Goal: Task Accomplishment & Management: Manage account settings

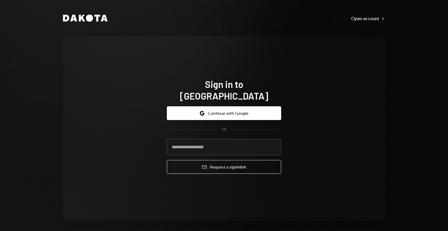
type input "**********"
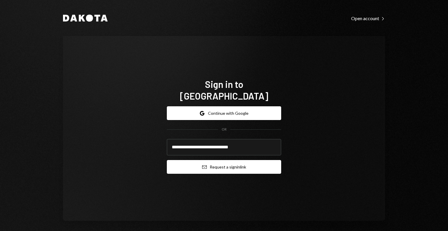
click at [194, 164] on button "Email Request a sign in link" at bounding box center [224, 167] width 114 height 14
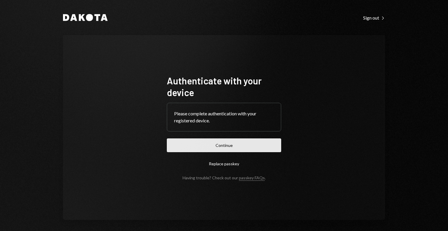
click at [224, 143] on button "Continue" at bounding box center [224, 145] width 114 height 14
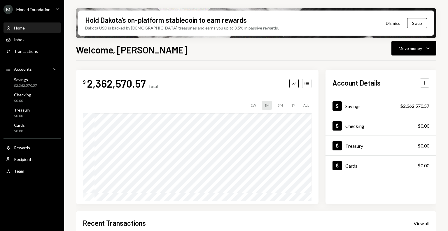
click at [26, 6] on div "M Monad Foundation" at bounding box center [27, 9] width 47 height 9
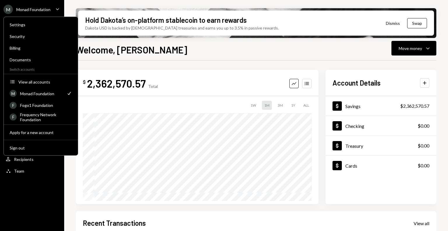
click at [102, 51] on h1 "Welcome, [PERSON_NAME]" at bounding box center [132, 50] width 112 height 12
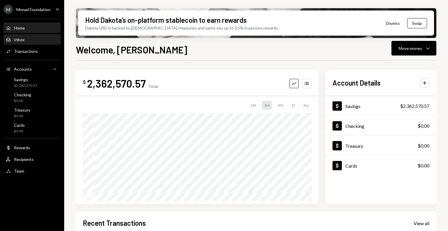
click at [31, 36] on div "Inbox Inbox" at bounding box center [32, 40] width 53 height 10
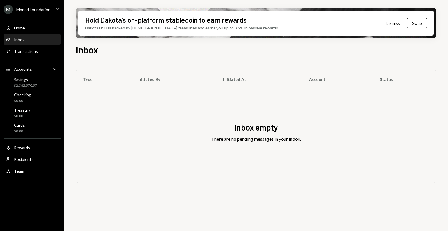
click at [33, 10] on div "Monad Foundation" at bounding box center [33, 9] width 34 height 5
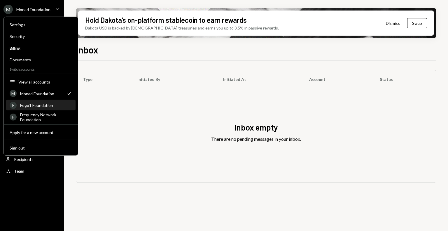
click at [35, 103] on div "Fogo1 Foundation" at bounding box center [46, 105] width 52 height 5
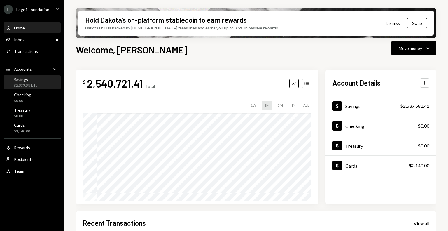
click at [26, 86] on div "$2,537,581.41" at bounding box center [25, 85] width 23 height 5
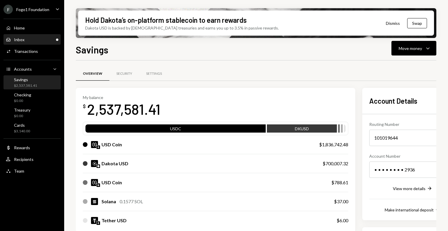
click at [33, 42] on div "Inbox Inbox" at bounding box center [32, 40] width 53 height 10
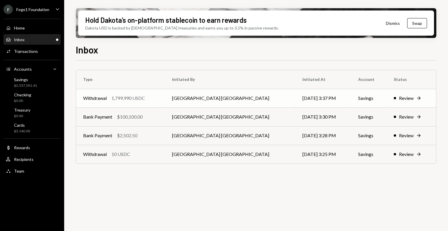
click at [154, 99] on div "Withdrawal 1,799,990 USDC" at bounding box center [120, 98] width 75 height 7
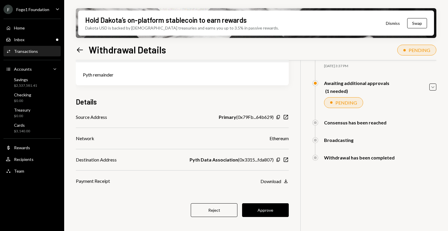
scroll to position [47, 0]
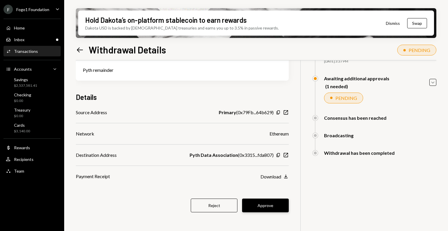
click at [272, 206] on button "Approve" at bounding box center [265, 206] width 47 height 14
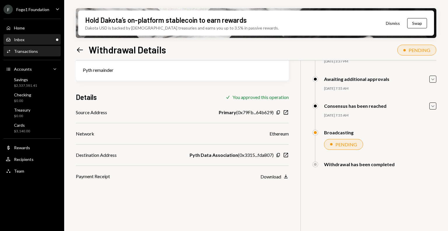
click at [38, 39] on div "Inbox Inbox" at bounding box center [32, 39] width 53 height 5
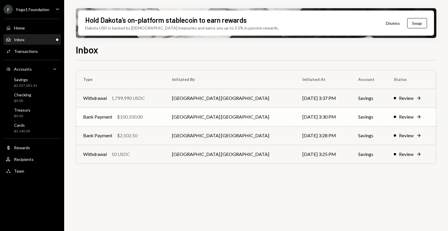
click at [151, 120] on div "Bank Payment $100,100.00" at bounding box center [120, 116] width 75 height 7
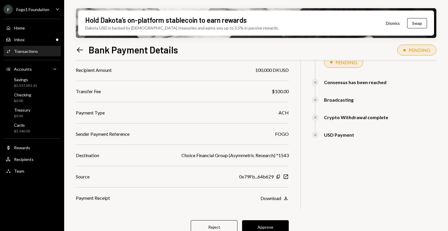
scroll to position [90, 0]
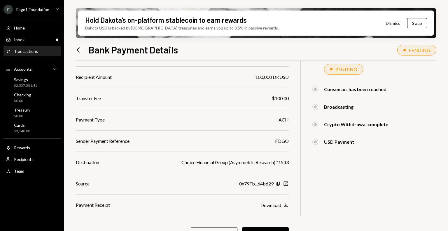
scroll to position [90, 0]
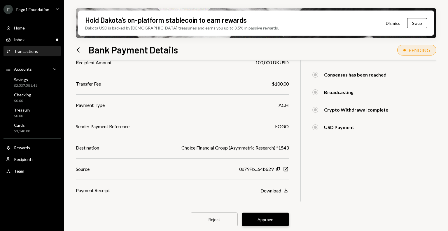
click at [267, 218] on button "Approve" at bounding box center [265, 220] width 47 height 14
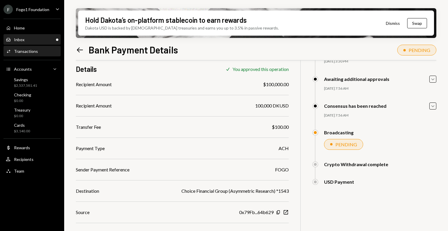
click at [26, 38] on div "Inbox Inbox" at bounding box center [32, 39] width 53 height 5
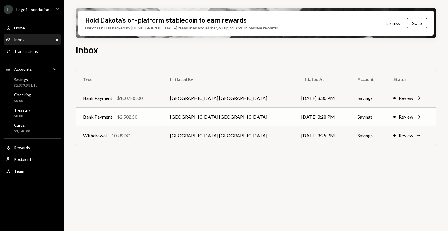
click at [154, 115] on div "Bank Payment $2,502.50" at bounding box center [119, 116] width 73 height 7
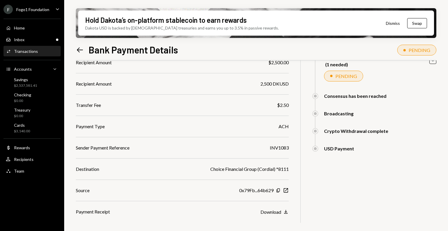
scroll to position [90, 0]
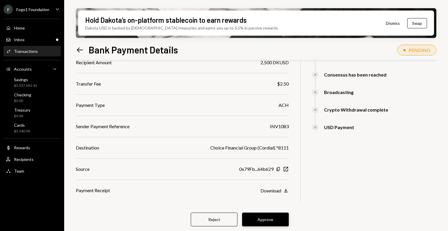
click at [261, 217] on button "Approve" at bounding box center [265, 220] width 47 height 14
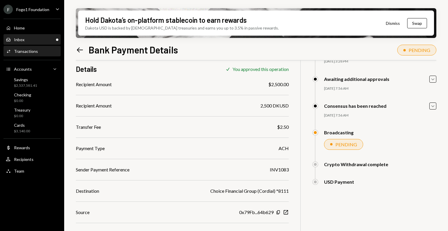
click at [41, 37] on div "Inbox Inbox" at bounding box center [32, 39] width 53 height 5
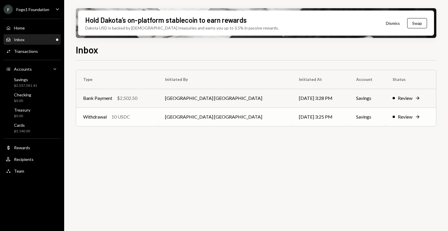
click at [151, 116] on div "Withdrawal 10 USDC" at bounding box center [117, 116] width 68 height 7
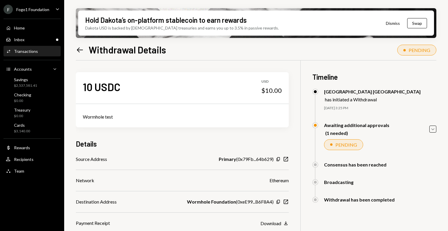
scroll to position [47, 0]
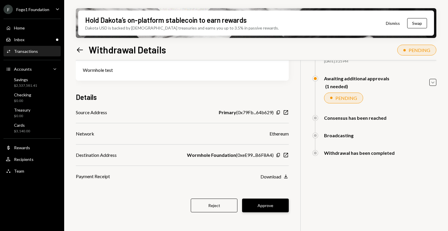
click at [263, 207] on button "Approve" at bounding box center [265, 206] width 47 height 14
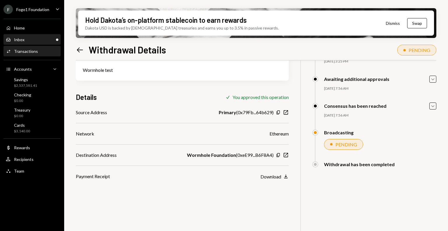
click at [30, 39] on div "Inbox Inbox" at bounding box center [32, 39] width 53 height 5
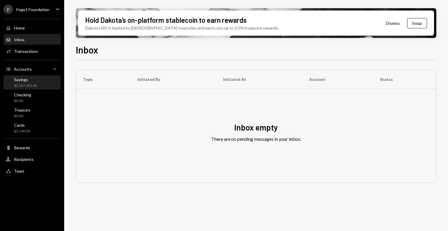
click at [32, 82] on div "Savings" at bounding box center [25, 79] width 23 height 5
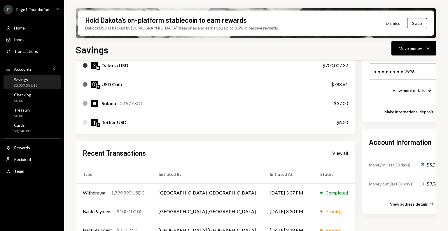
scroll to position [148, 0]
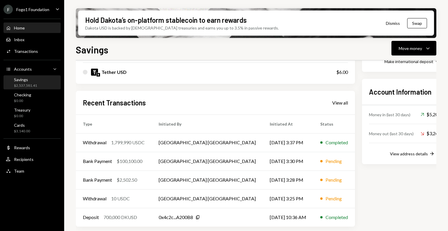
click at [30, 26] on div "Home Home" at bounding box center [32, 27] width 53 height 5
